Goal: Communication & Community: Answer question/provide support

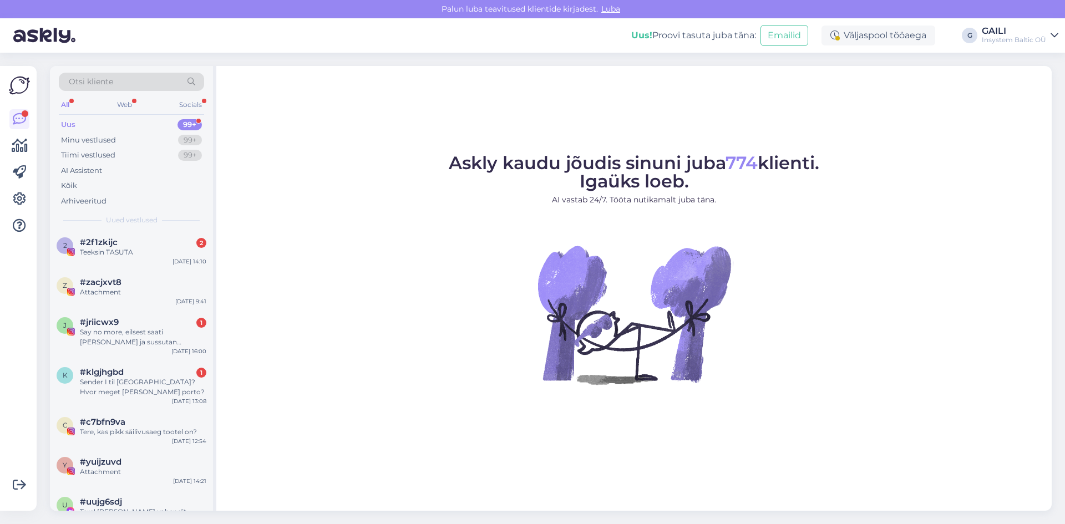
scroll to position [166, 0]
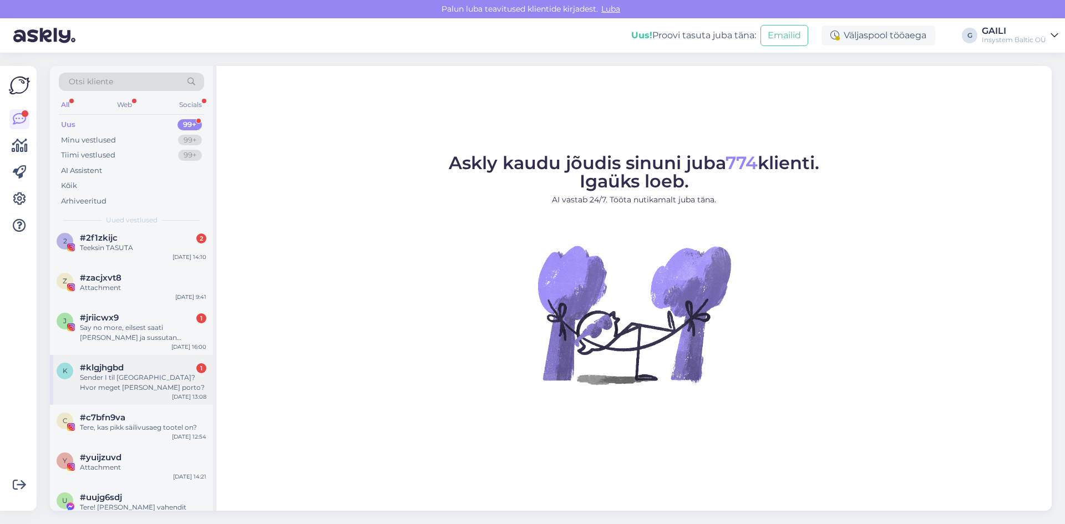
click at [160, 374] on div "Sender I til [GEOGRAPHIC_DATA]? Hvor meget [PERSON_NAME] porto?" at bounding box center [143, 383] width 126 height 20
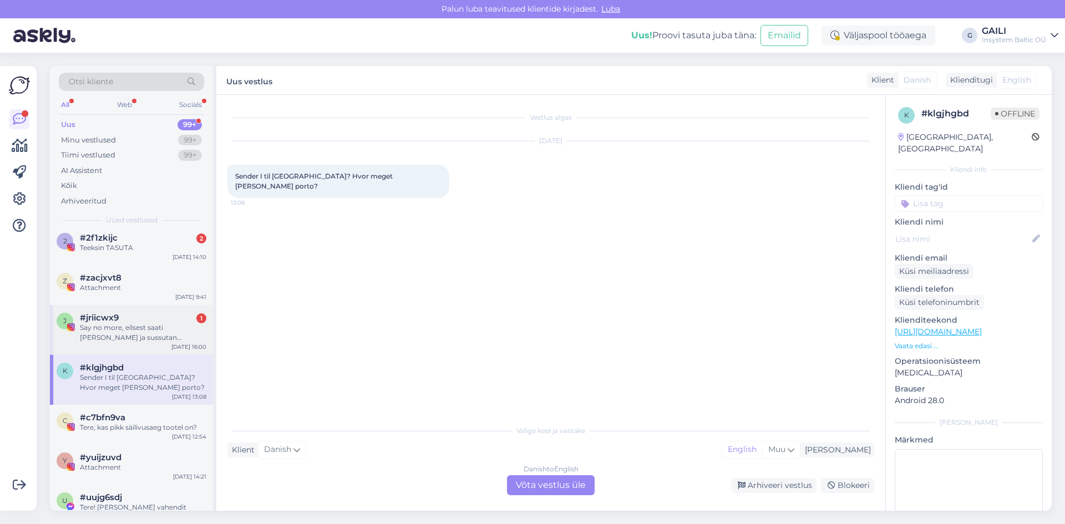
click at [154, 342] on div "Say no more, eilsest saati [PERSON_NAME] ja sussutan [PERSON_NAME] abikaasa val…" at bounding box center [143, 333] width 126 height 20
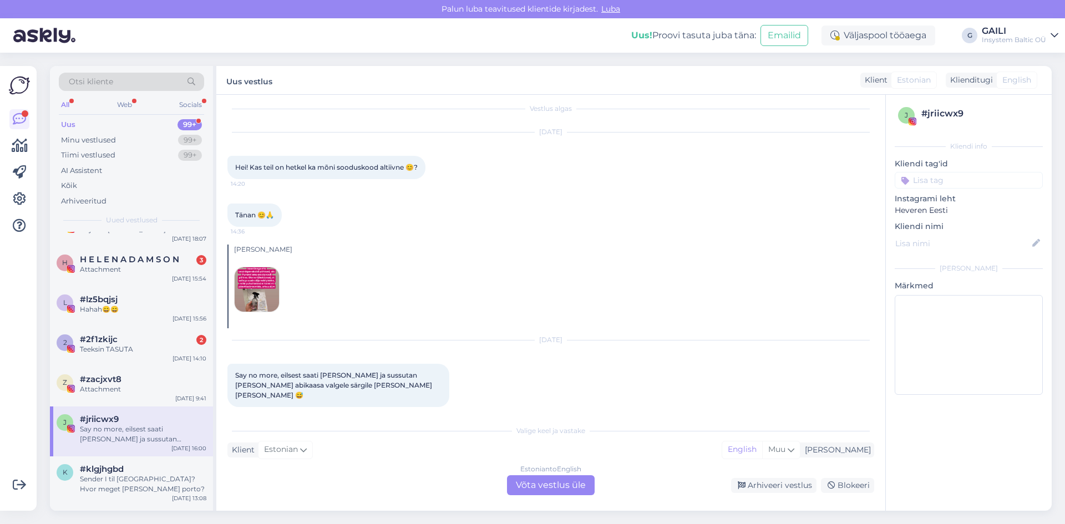
scroll to position [55, 0]
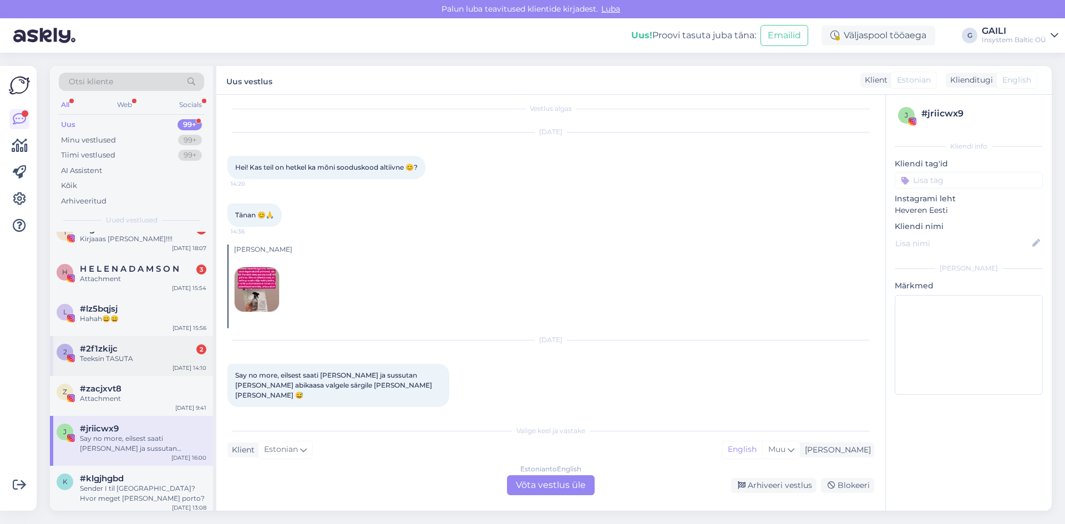
click at [130, 351] on div "#2f1zkijc 2" at bounding box center [143, 349] width 126 height 10
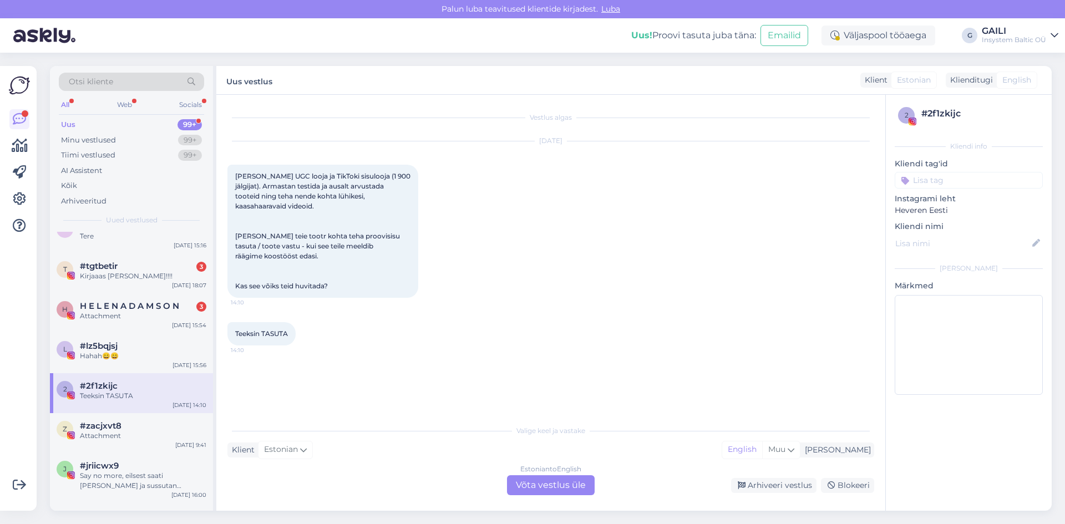
scroll to position [0, 0]
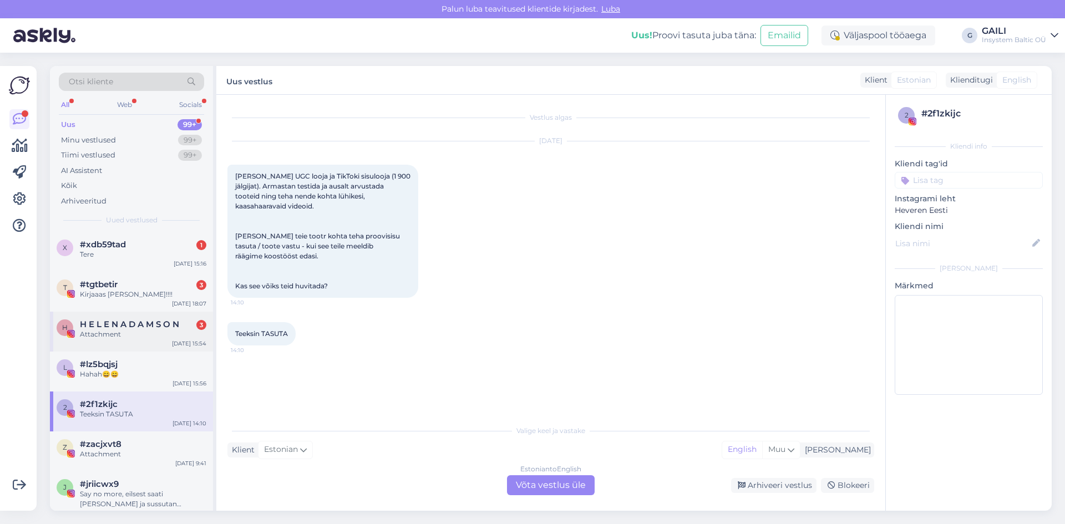
click at [139, 326] on span "H E L E N A D A M S O N" at bounding box center [129, 325] width 99 height 10
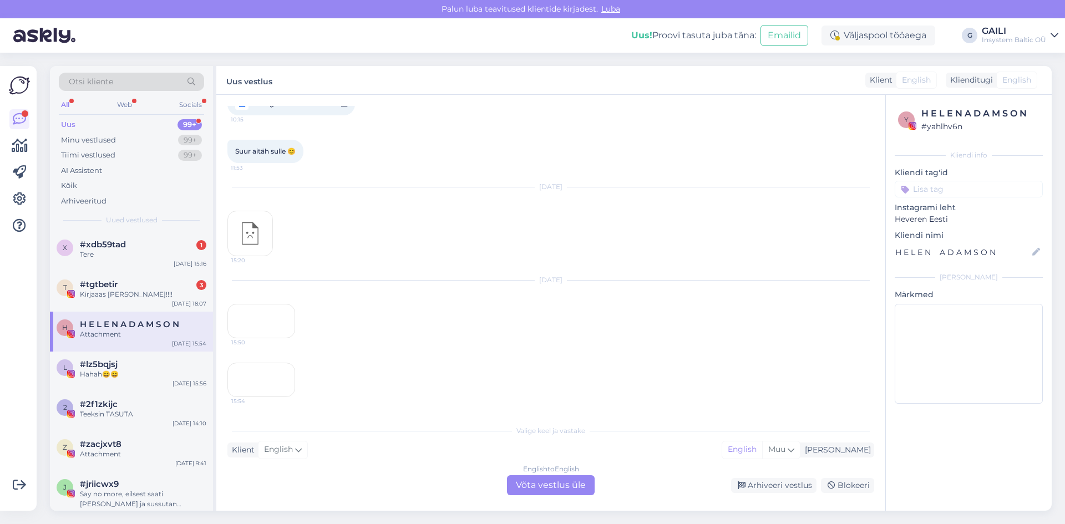
scroll to position [7413, 0]
click at [115, 276] on div "t #tgtbetir 3 Kirjaaas [PERSON_NAME]!!!! [DATE] 18:07" at bounding box center [131, 292] width 163 height 40
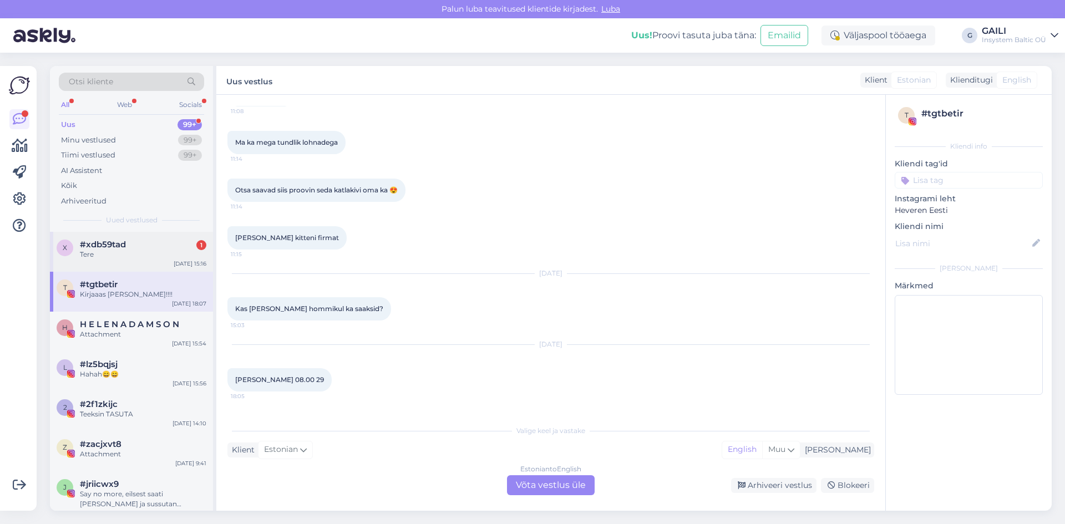
click at [154, 250] on div "Tere" at bounding box center [143, 255] width 126 height 10
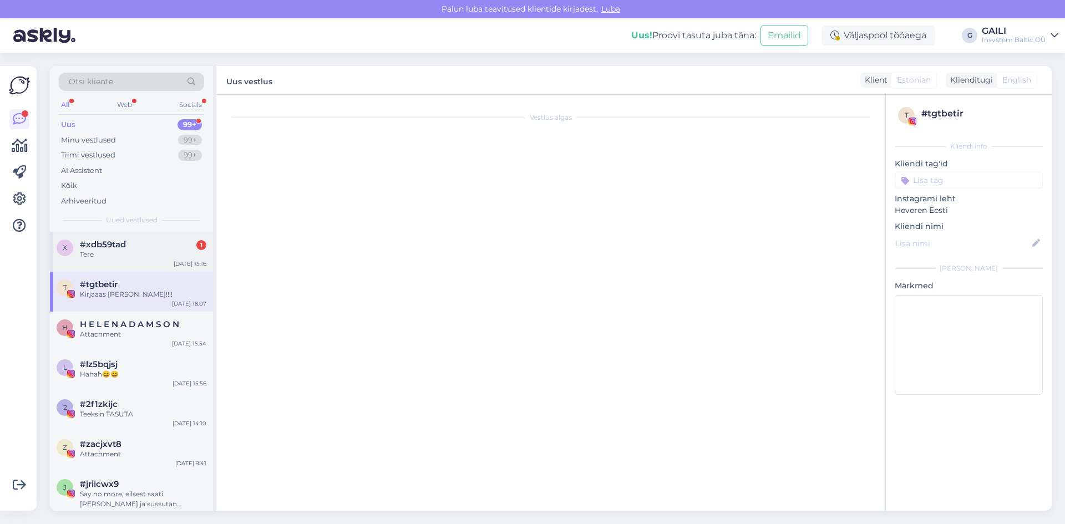
scroll to position [0, 0]
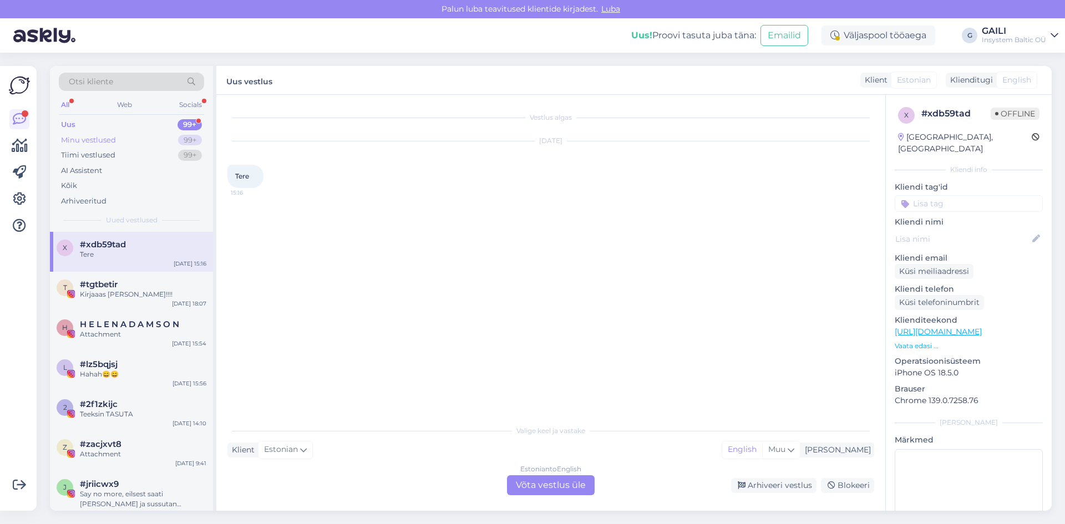
click at [107, 141] on div "Minu vestlused" at bounding box center [88, 140] width 55 height 11
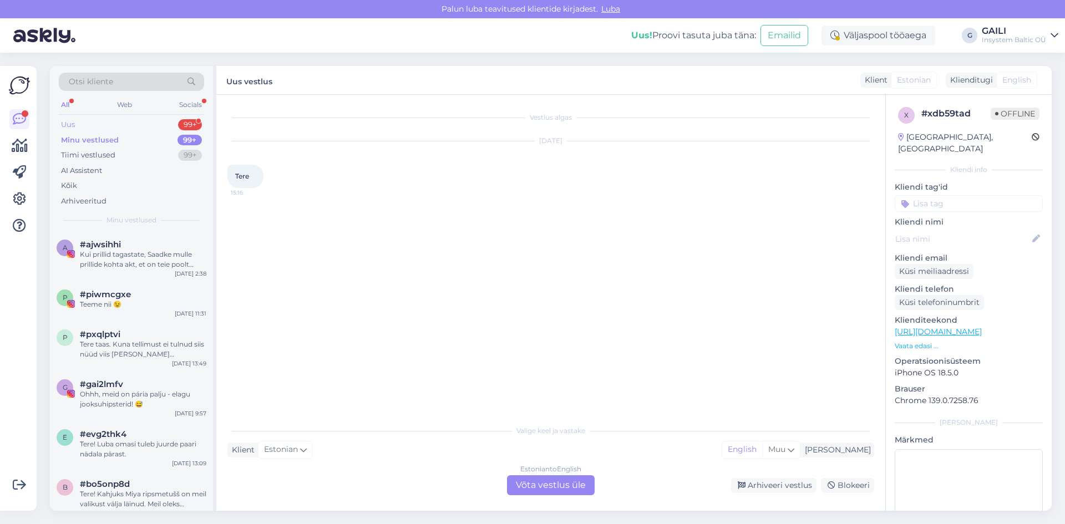
click at [103, 121] on div "Uus 99+" at bounding box center [131, 125] width 145 height 16
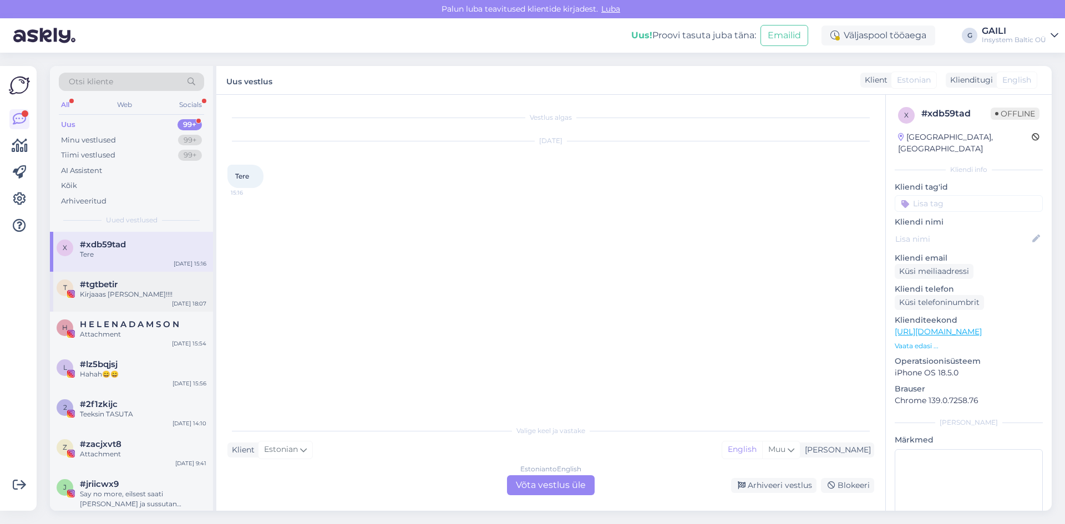
click at [125, 280] on div "#tgtbetir" at bounding box center [143, 285] width 126 height 10
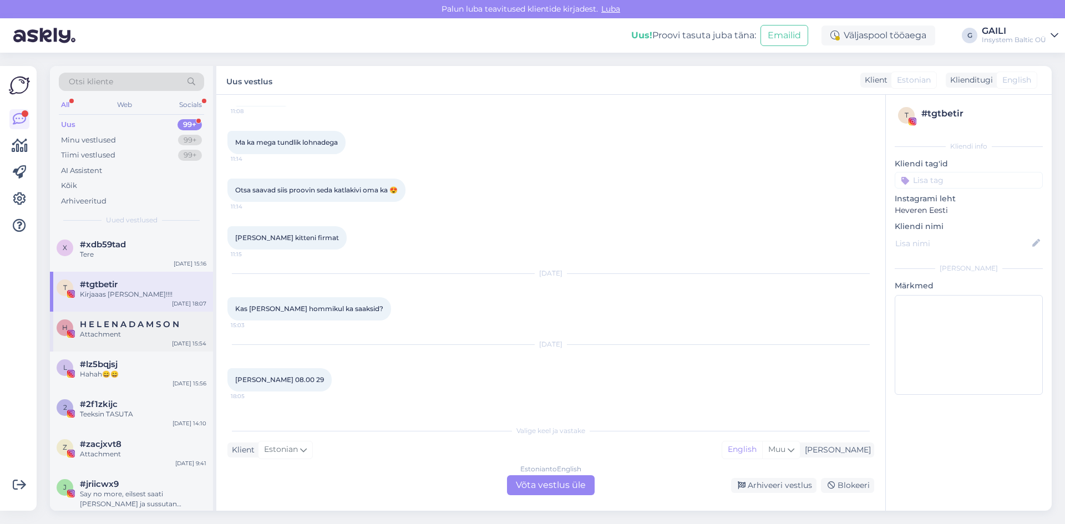
click at [123, 317] on div "H H E L E N A D A M S O N Attachment [DATE] 15:54" at bounding box center [131, 332] width 163 height 40
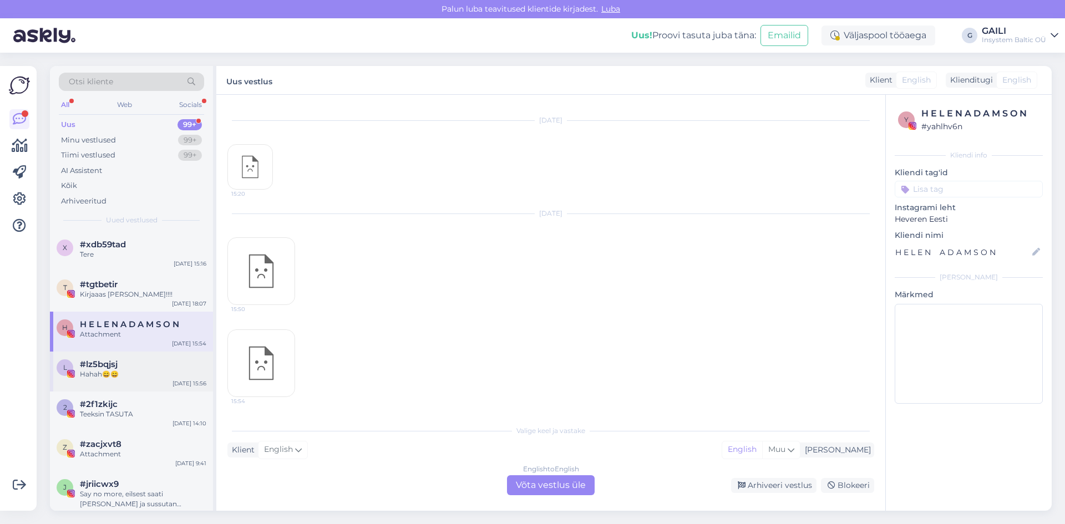
scroll to position [7413, 0]
click at [121, 353] on div "l #lz5bqjsj Hahah😄😄 [DATE] 15:56" at bounding box center [131, 372] width 163 height 40
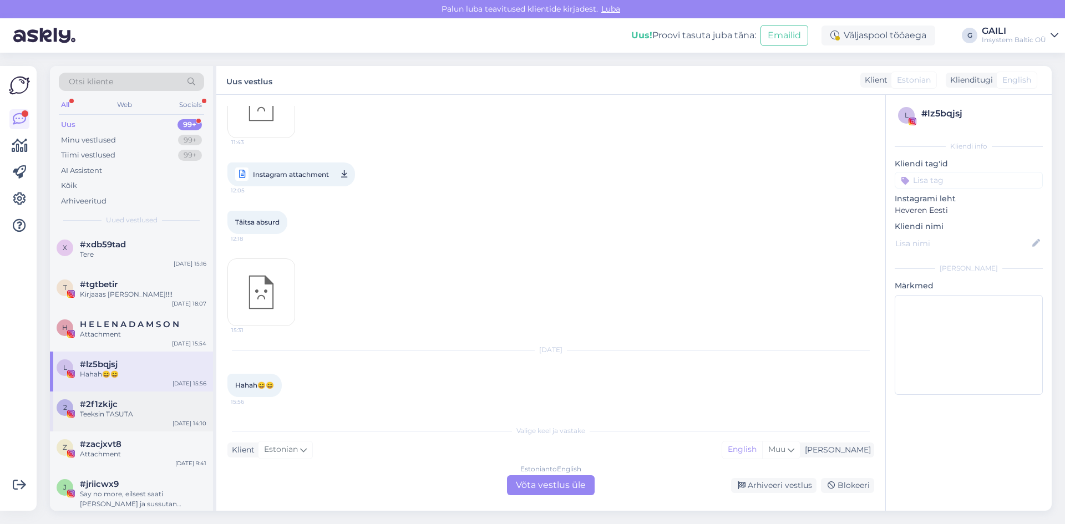
scroll to position [1396, 0]
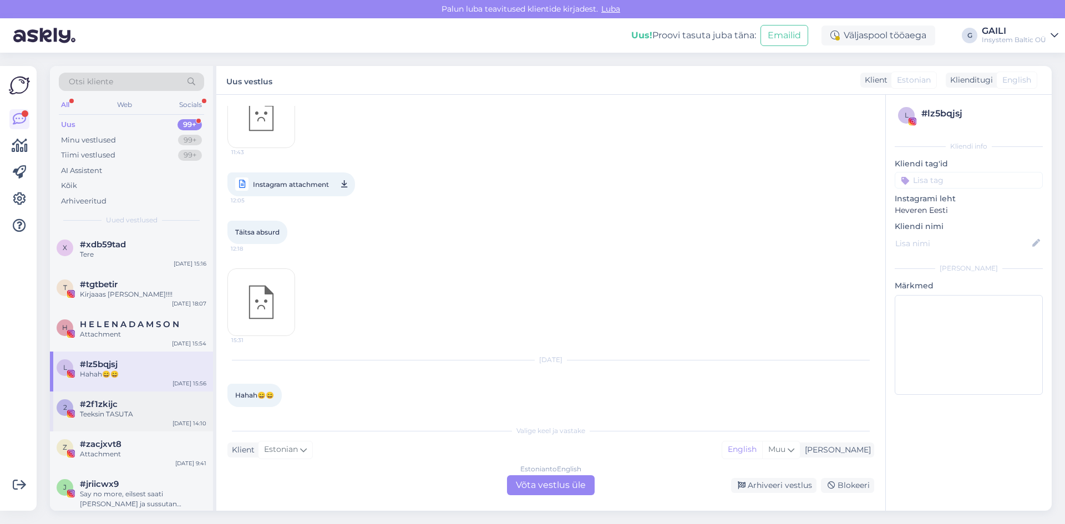
click at [121, 399] on div "#2f1zkijc" at bounding box center [143, 404] width 126 height 10
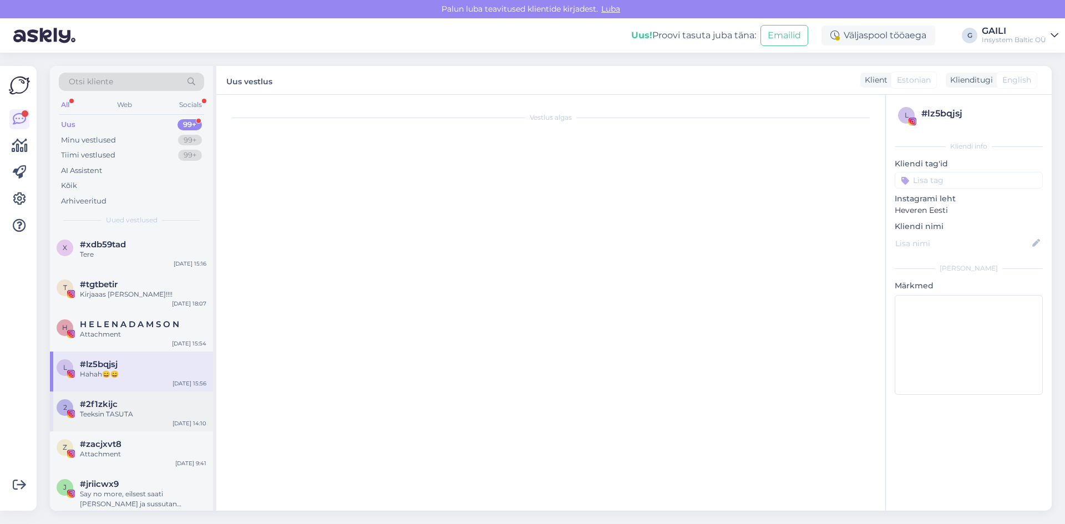
scroll to position [0, 0]
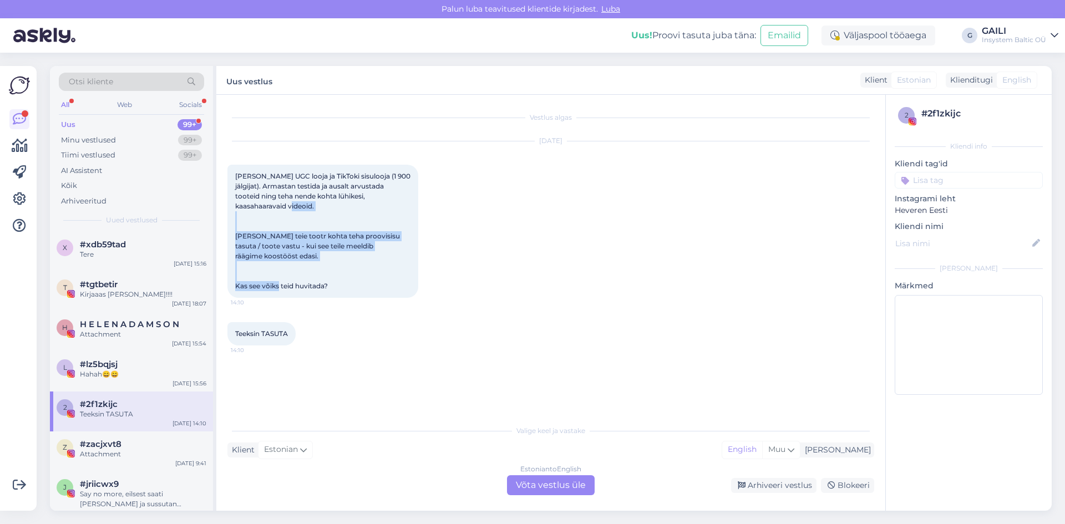
drag, startPoint x: 298, startPoint y: 282, endPoint x: 239, endPoint y: 227, distance: 80.9
click at [239, 227] on div "[PERSON_NAME] UGC looja ja TikToki sisulooja (1 900 jälgijat). Armastan testida…" at bounding box center [322, 231] width 191 height 133
click at [328, 254] on div "[PERSON_NAME] UGC looja ja TikToki sisulooja (1 900 jälgijat). Armastan testida…" at bounding box center [322, 231] width 191 height 133
